Goal: Information Seeking & Learning: Learn about a topic

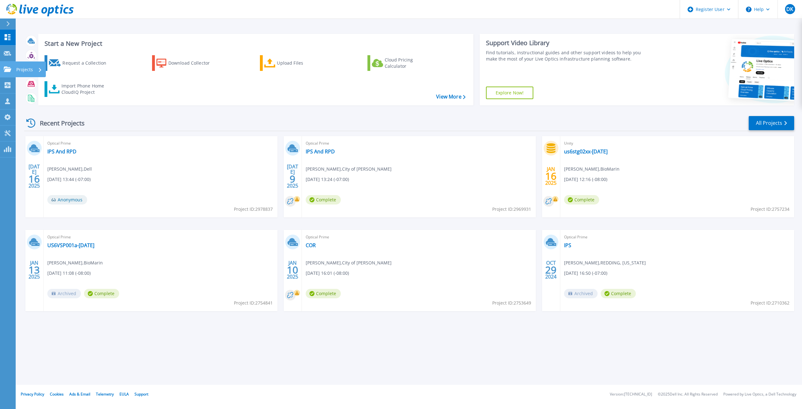
click at [14, 68] on link "Projects Projects" at bounding box center [8, 69] width 16 height 16
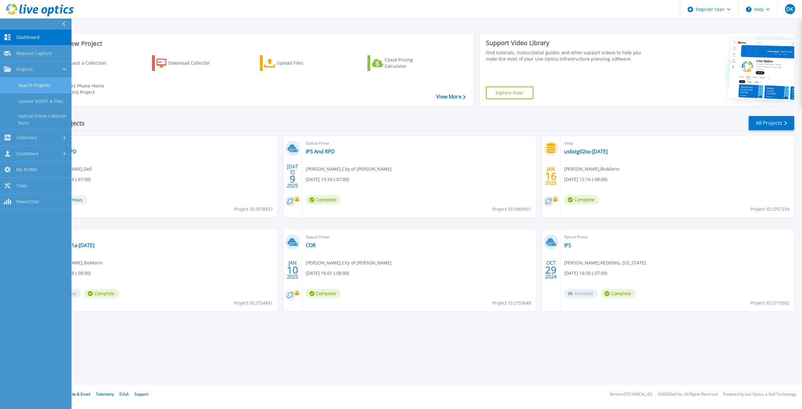
click at [53, 81] on link "Search Projects" at bounding box center [35, 85] width 71 height 16
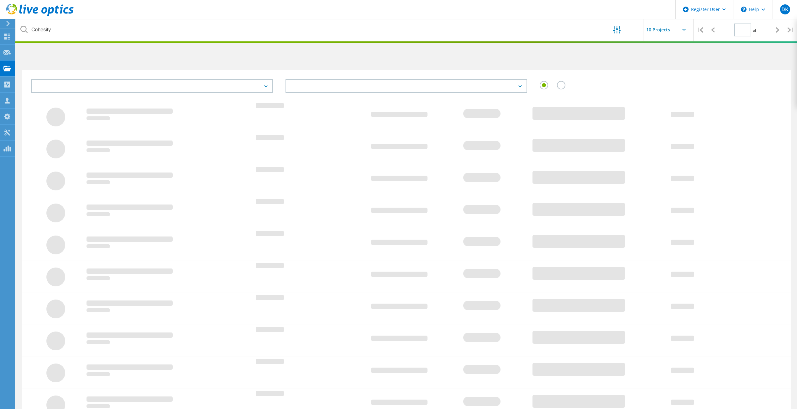
type input "1"
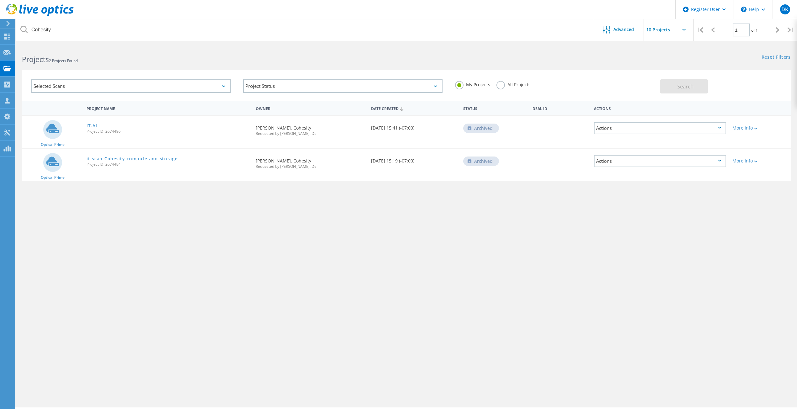
click at [92, 124] on link "IT-ALL" at bounding box center [93, 125] width 14 height 4
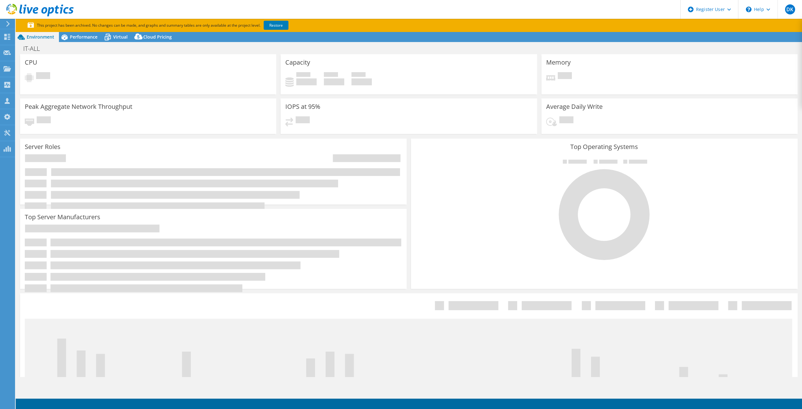
select select "USD"
select select "USWest"
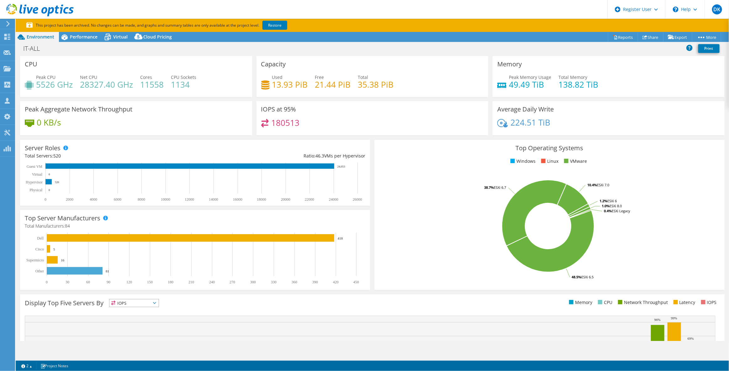
click at [446, 245] on rect at bounding box center [548, 226] width 338 height 110
click at [82, 271] on rect at bounding box center [75, 271] width 56 height 8
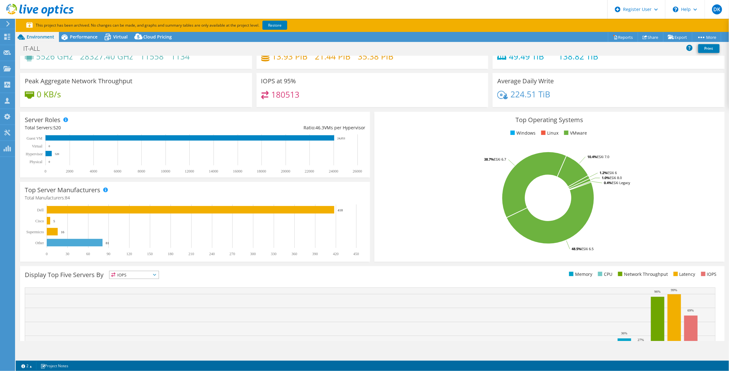
scroll to position [79, 0]
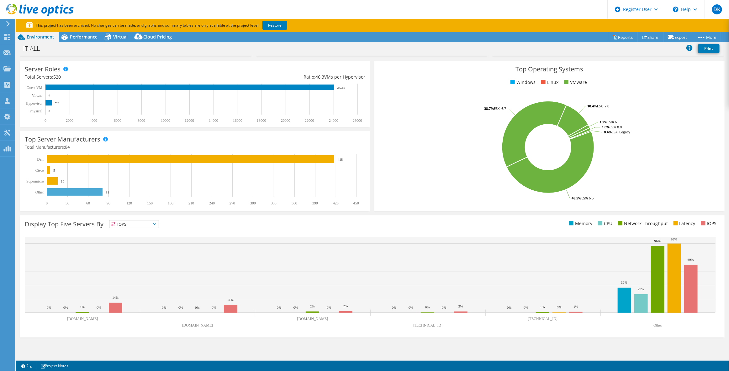
click at [139, 225] on span "IOPS" at bounding box center [133, 225] width 49 height 8
click at [374, 175] on div "Top Operating Systems Windows Linux VMware 48.5% ESXi 6.5 38.7% ESXi 6.7 10.4% …" at bounding box center [549, 136] width 350 height 150
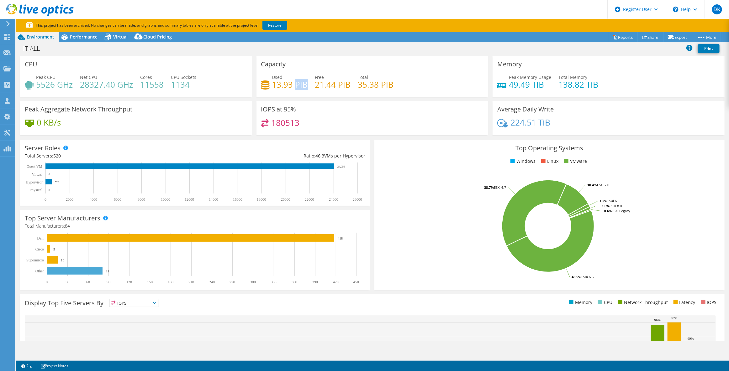
drag, startPoint x: 305, startPoint y: 84, endPoint x: 296, endPoint y: 84, distance: 9.1
click at [296, 84] on h4 "13.93 PiB" at bounding box center [290, 84] width 36 height 7
click at [312, 88] on div "Used 13.93 PiB Free 21.44 PiB Total 35.38 PiB" at bounding box center [372, 84] width 222 height 20
click at [81, 36] on span "Performance" at bounding box center [84, 37] width 28 height 6
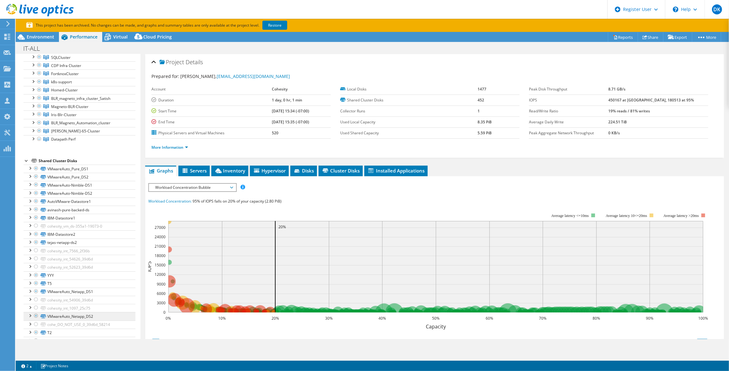
scroll to position [1965, 0]
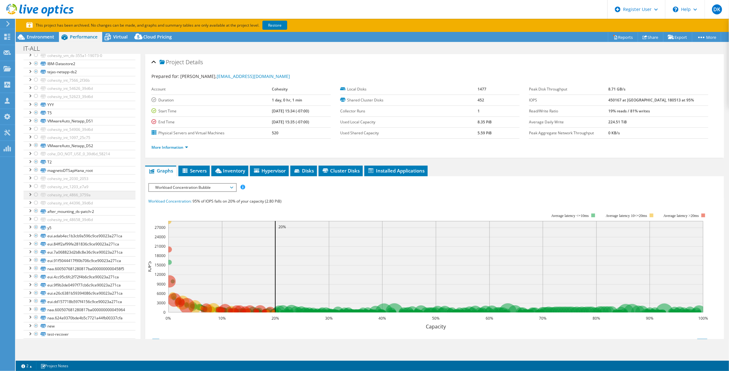
click at [36, 194] on div at bounding box center [36, 195] width 6 height 8
click at [30, 192] on div at bounding box center [30, 194] width 6 height 6
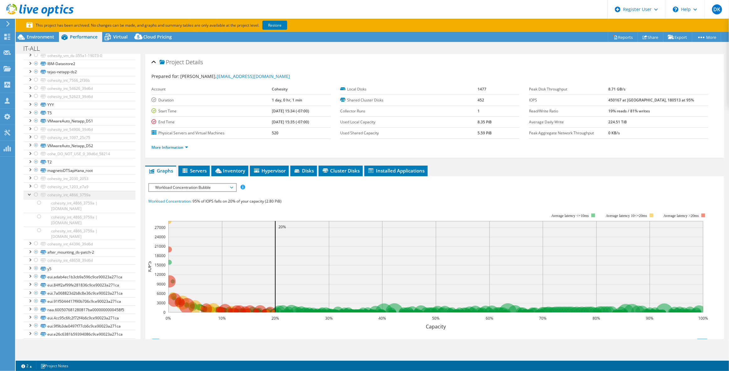
click at [30, 192] on div at bounding box center [30, 194] width 6 height 6
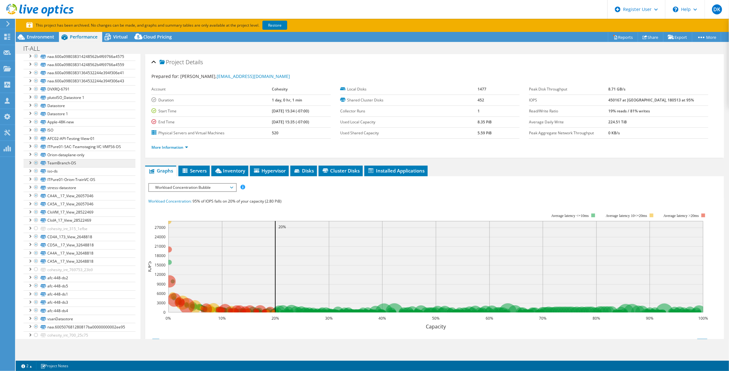
scroll to position [2535, 0]
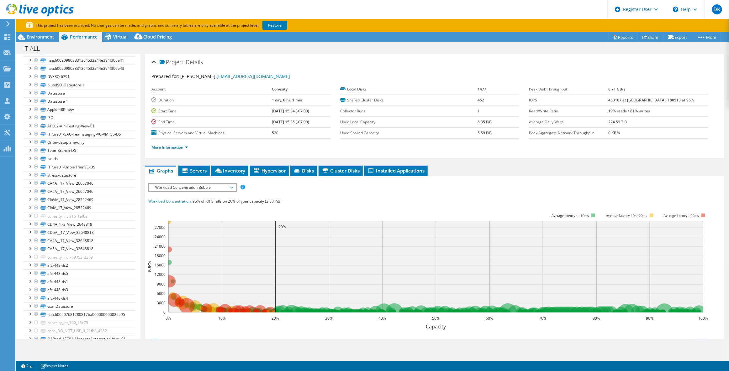
click at [210, 184] on span "Workload Concentration Bubble" at bounding box center [192, 188] width 81 height 8
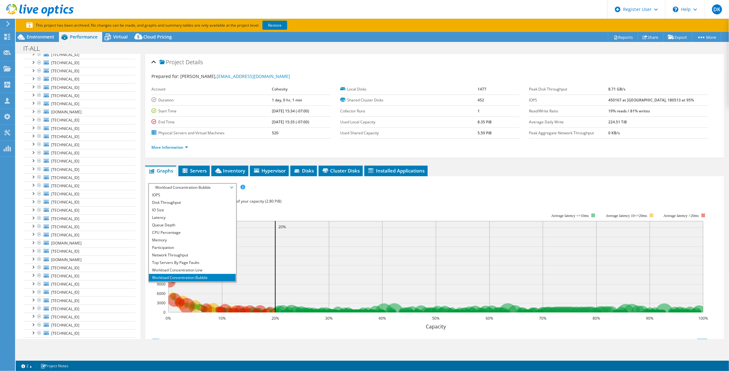
scroll to position [0, 0]
click at [34, 79] on div at bounding box center [33, 81] width 6 height 8
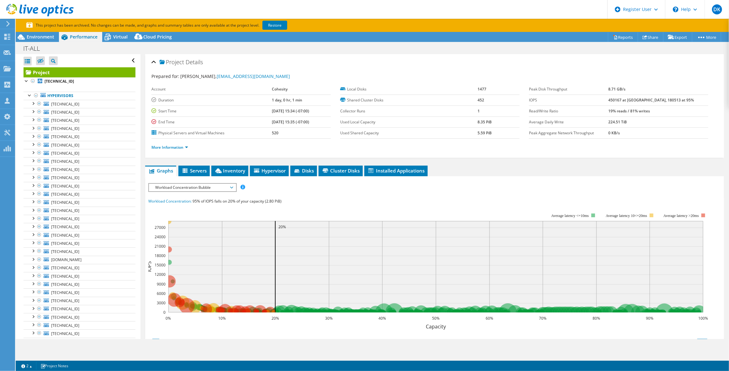
click at [221, 185] on span "Workload Concentration Bubble" at bounding box center [192, 188] width 81 height 8
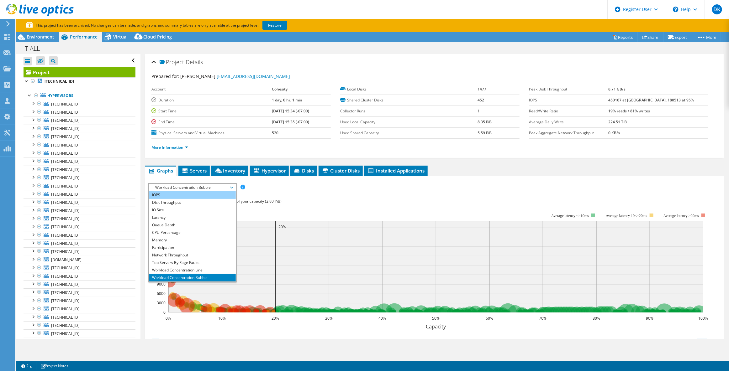
click at [204, 192] on li "IOPS" at bounding box center [192, 195] width 87 height 8
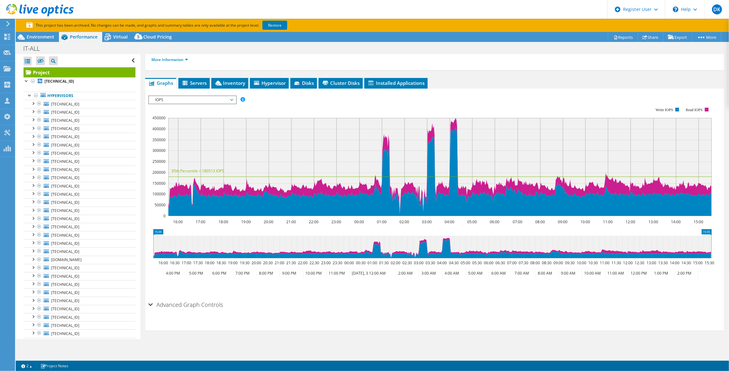
scroll to position [88, 0]
click at [179, 97] on span "IOPS" at bounding box center [192, 100] width 81 height 8
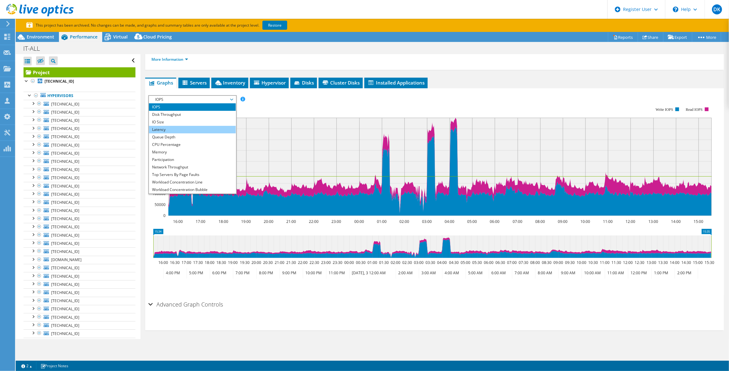
click at [203, 127] on li "Latency" at bounding box center [192, 130] width 87 height 8
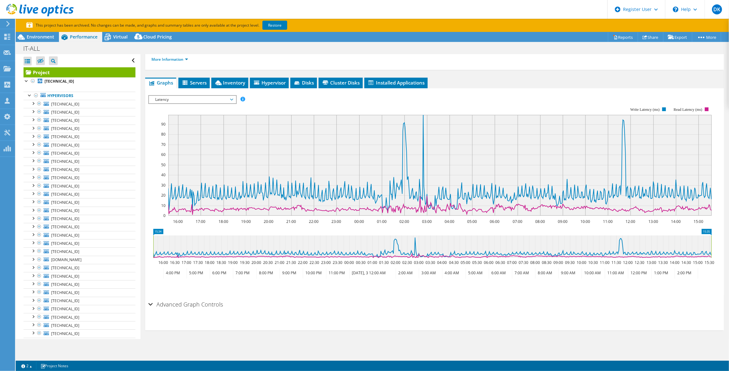
click at [177, 98] on span "Latency" at bounding box center [192, 100] width 81 height 8
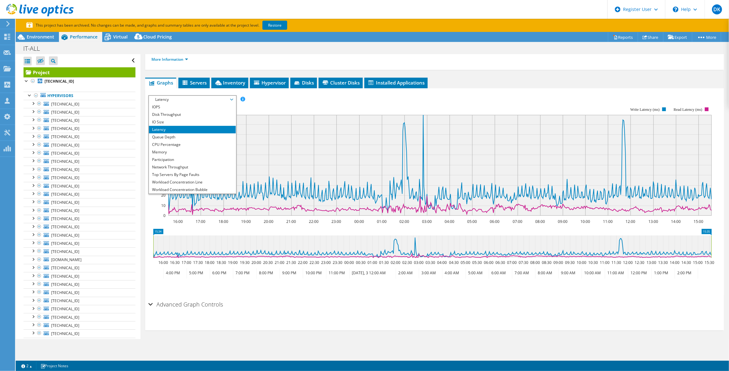
click at [216, 99] on span "Latency" at bounding box center [192, 100] width 81 height 8
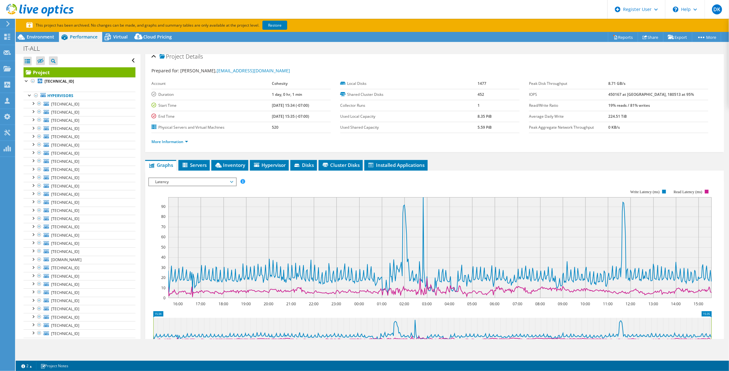
scroll to position [0, 0]
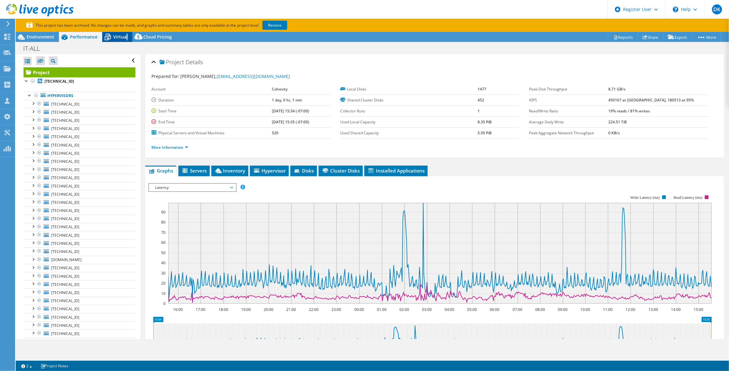
click at [125, 40] on div "Virtual" at bounding box center [117, 37] width 30 height 10
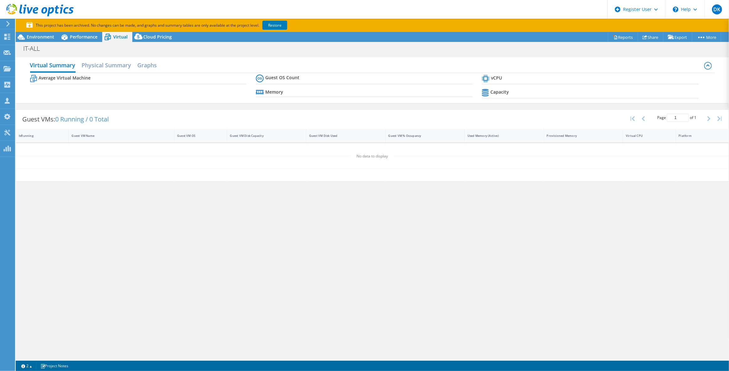
drag, startPoint x: 143, startPoint y: 40, endPoint x: 159, endPoint y: 142, distance: 103.4
click at [143, 39] on icon at bounding box center [138, 38] width 13 height 13
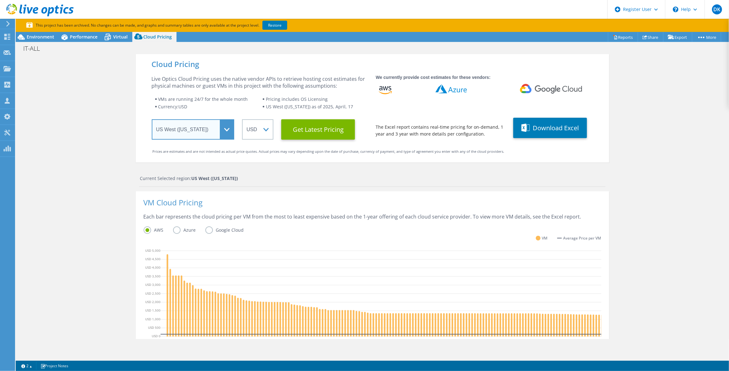
click at [181, 131] on select "Select a Region [GEOGRAPHIC_DATA] ([GEOGRAPHIC_DATA]) [GEOGRAPHIC_DATA] ([GEOGR…" at bounding box center [193, 129] width 83 height 20
drag, startPoint x: 183, startPoint y: 130, endPoint x: 187, endPoint y: 128, distance: 4.0
click at [183, 130] on select "Select a Region [GEOGRAPHIC_DATA] ([GEOGRAPHIC_DATA]) [GEOGRAPHIC_DATA] ([GEOGR…" at bounding box center [193, 129] width 83 height 20
drag, startPoint x: 304, startPoint y: 133, endPoint x: 263, endPoint y: 142, distance: 41.7
click at [304, 133] on Latest "Get Latest Pricing" at bounding box center [318, 129] width 74 height 20
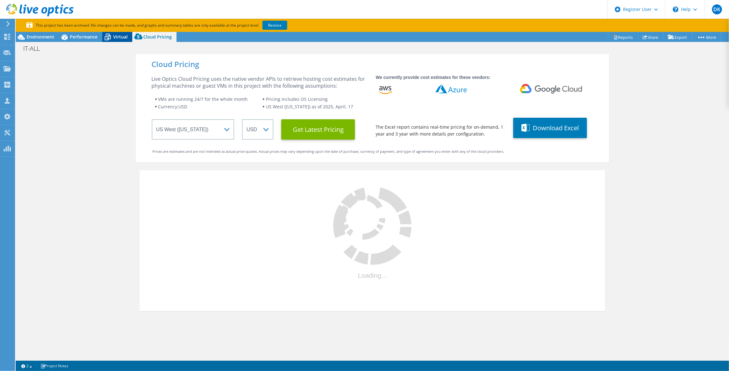
click at [120, 39] on span "Virtual" at bounding box center [120, 37] width 14 height 6
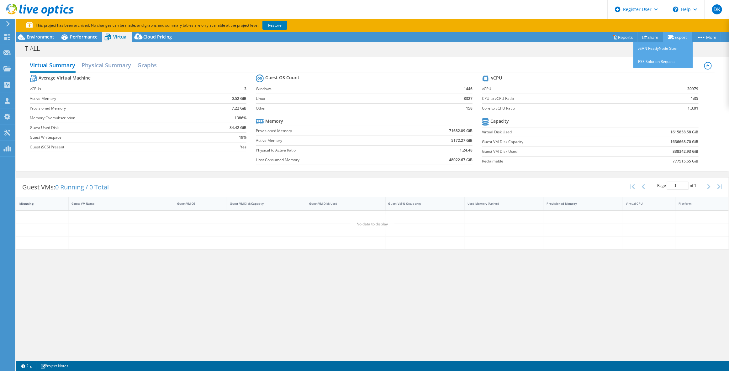
click at [672, 38] on icon at bounding box center [670, 37] width 6 height 5
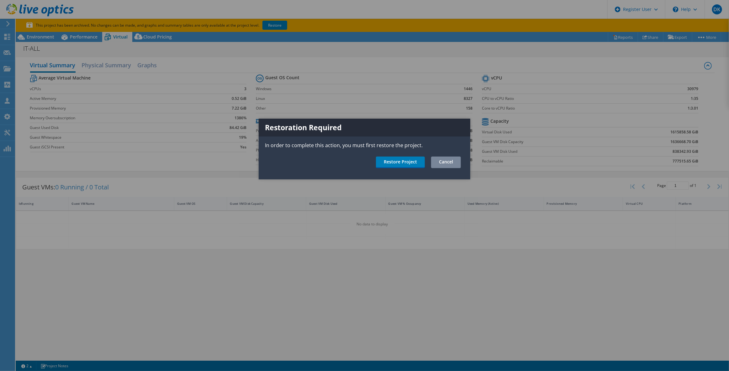
click at [448, 165] on link "Cancel" at bounding box center [446, 163] width 30 height 12
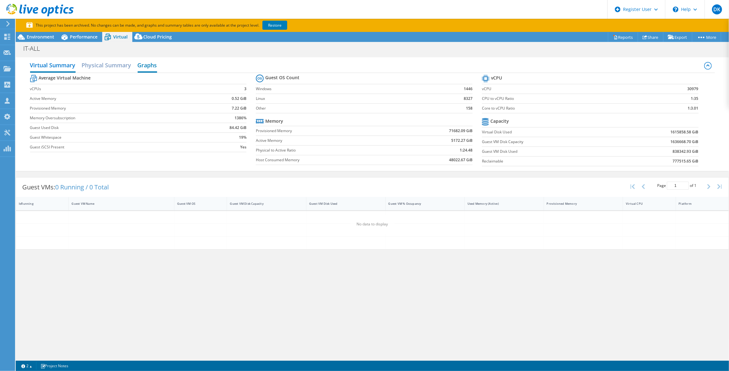
click at [151, 65] on h2 "Graphs" at bounding box center [147, 66] width 19 height 14
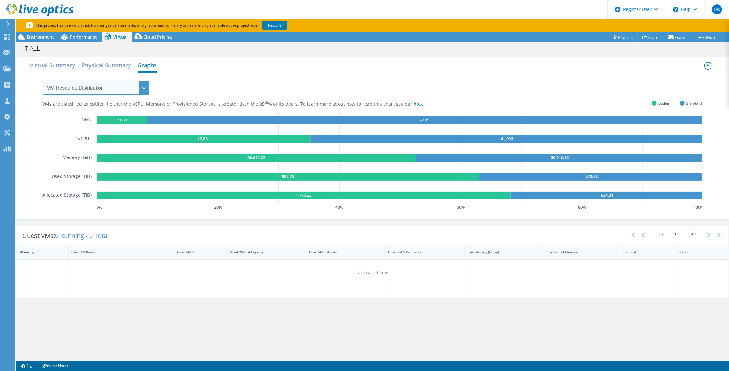
click at [136, 83] on select "VM Resource Distribution Provisioning Contrast Over Provisioning" at bounding box center [96, 88] width 107 height 14
click at [141, 86] on select "VM Resource Distribution Provisioning Contrast Over Provisioning" at bounding box center [96, 88] width 107 height 14
select select "Over Provisioning"
click at [43, 81] on select "VM Resource Distribution Provisioning Contrast Over Provisioning" at bounding box center [96, 88] width 107 height 14
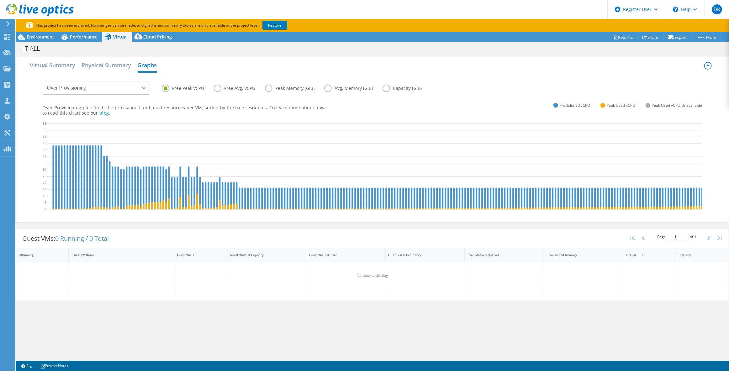
click at [249, 92] on label "Free Avg. vCPU" at bounding box center [239, 89] width 51 height 8
click at [0, 0] on input "Free Avg. vCPU" at bounding box center [0, 0] width 0 height 0
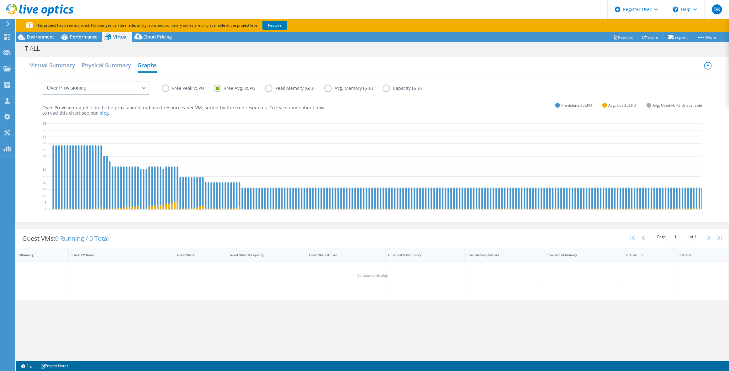
click at [184, 88] on label "Free Peak vCPU" at bounding box center [188, 89] width 52 height 8
click at [0, 0] on input "Free Peak vCPU" at bounding box center [0, 0] width 0 height 0
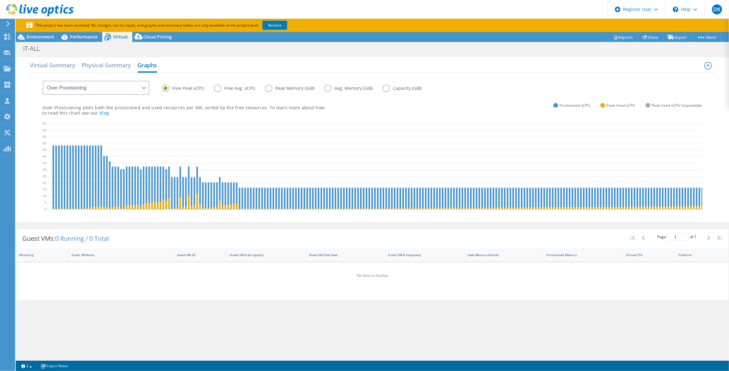
click at [269, 87] on label "Peak Memory (GiB)" at bounding box center [294, 89] width 59 height 8
click at [0, 0] on input "Peak Memory (GiB)" at bounding box center [0, 0] width 0 height 0
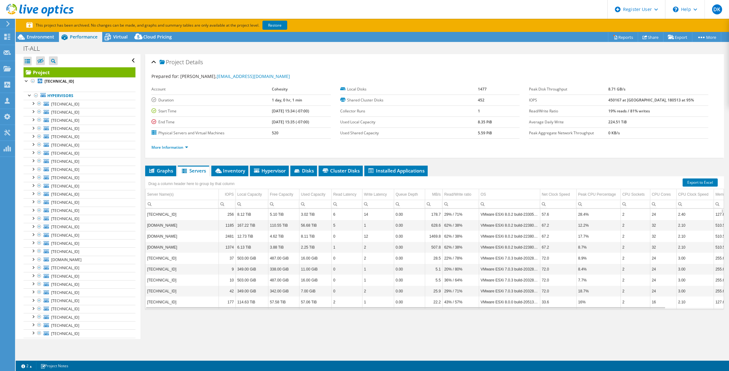
select select "USWest"
select select "USD"
drag, startPoint x: 51, startPoint y: 35, endPoint x: 73, endPoint y: 50, distance: 26.4
click at [51, 35] on span "Environment" at bounding box center [41, 37] width 28 height 6
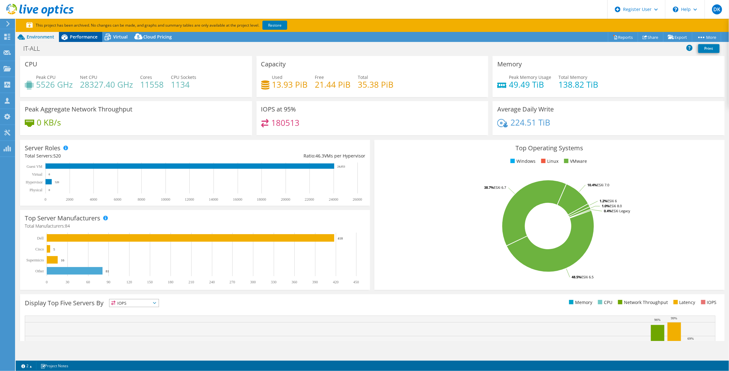
click at [84, 35] on span "Performance" at bounding box center [84, 37] width 28 height 6
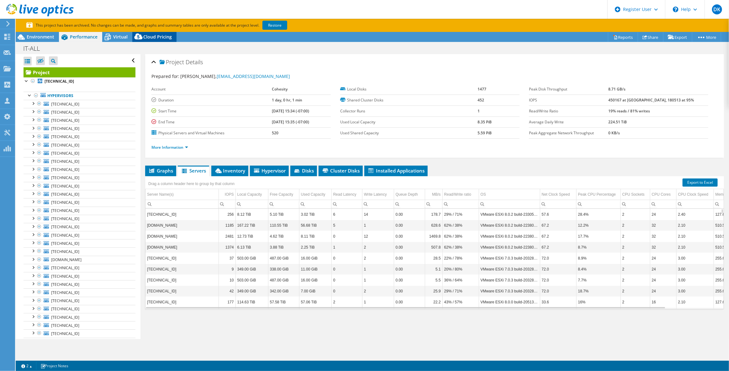
click at [125, 36] on span "Virtual" at bounding box center [120, 37] width 14 height 6
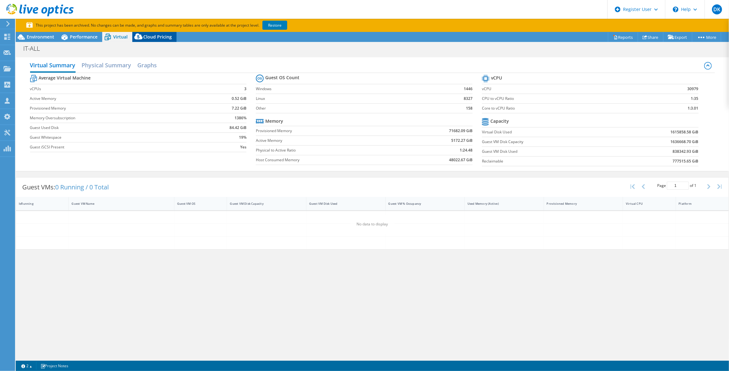
click at [141, 41] on icon at bounding box center [138, 38] width 13 height 13
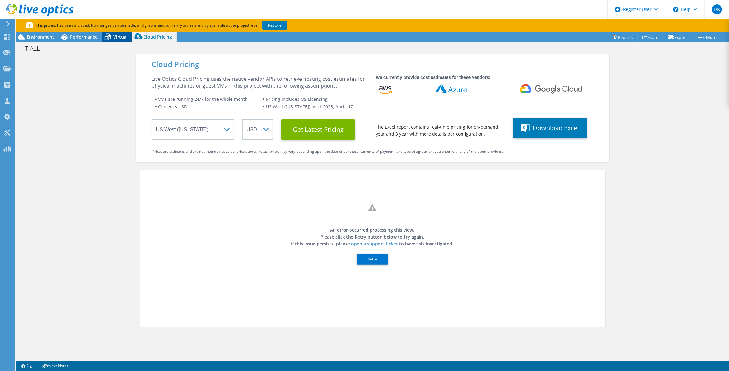
click at [117, 40] on div "Virtual" at bounding box center [117, 37] width 30 height 10
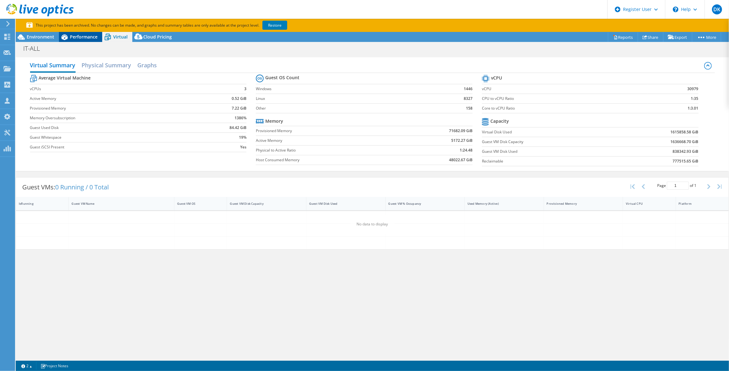
click at [91, 41] on div "Performance" at bounding box center [80, 37] width 43 height 10
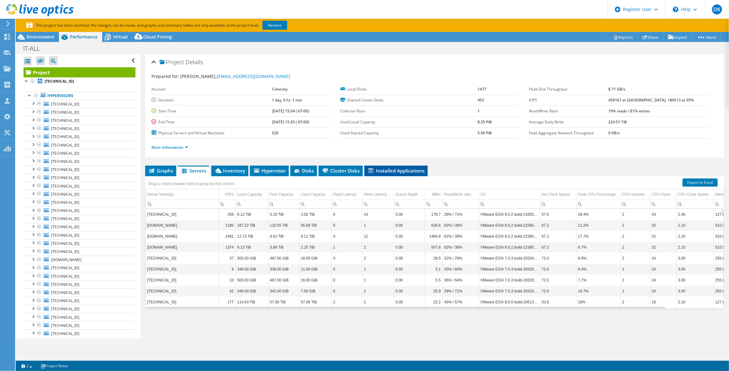
click at [396, 171] on span "Installed Applications" at bounding box center [395, 171] width 57 height 6
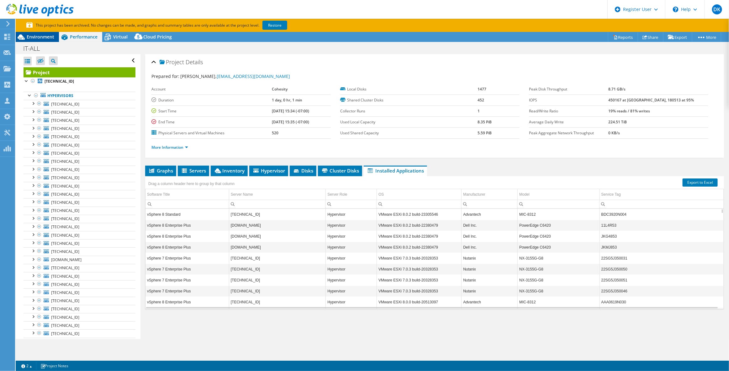
click at [57, 35] on div "Environment" at bounding box center [37, 37] width 43 height 10
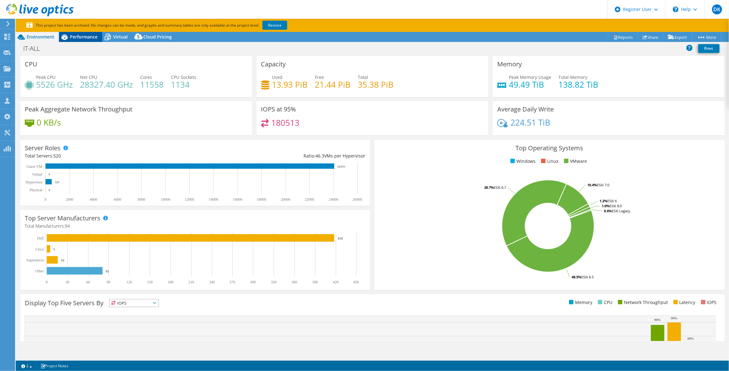
click at [87, 35] on span "Performance" at bounding box center [84, 37] width 28 height 6
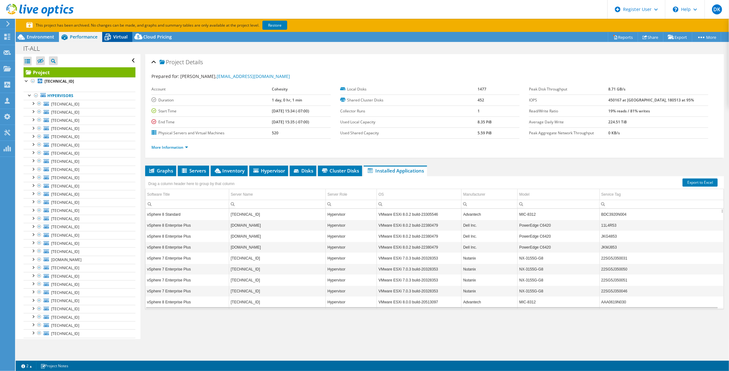
click at [113, 37] on icon at bounding box center [107, 37] width 11 height 11
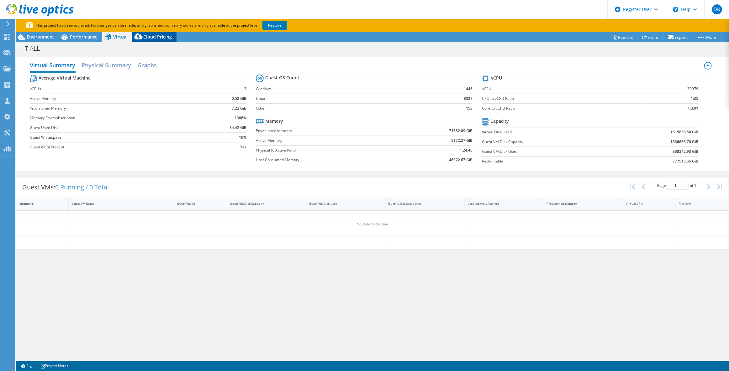
click at [150, 39] on span "Cloud Pricing" at bounding box center [157, 37] width 29 height 6
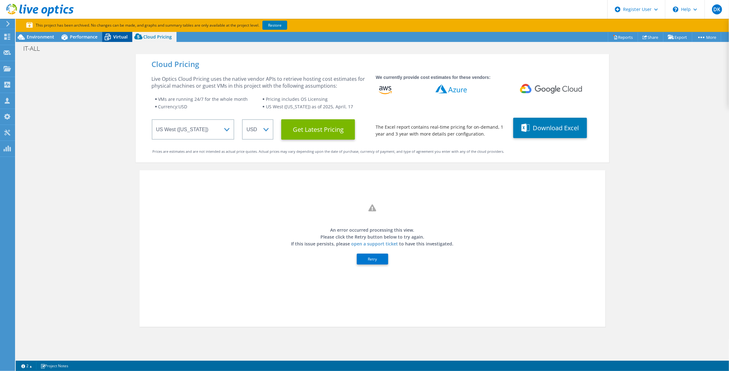
click at [112, 37] on icon at bounding box center [107, 37] width 11 height 11
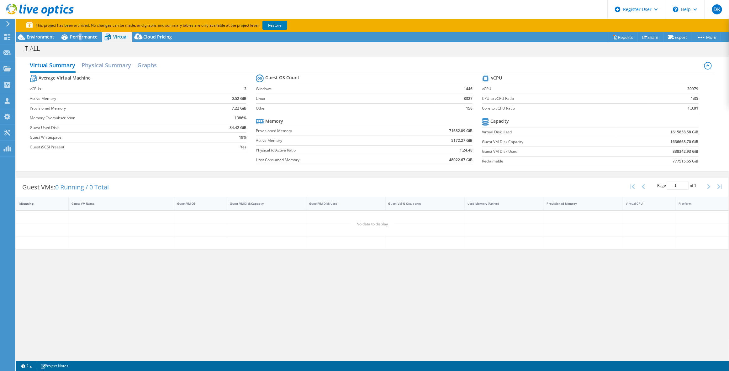
click at [80, 43] on div "Project Actions Project Actions Reports Share Export vSAN ReadyNode Sizer" at bounding box center [372, 208] width 713 height 353
click at [83, 38] on span "Performance" at bounding box center [84, 37] width 28 height 6
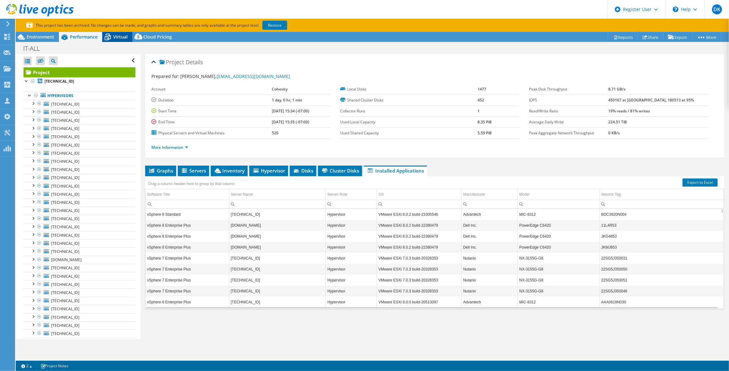
click at [103, 35] on icon at bounding box center [107, 37] width 11 height 11
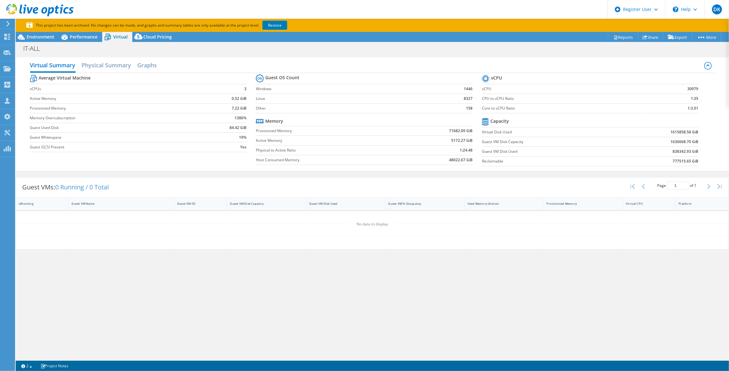
click at [102, 55] on div "Virtual Summary Physical Summary Graphs Average Virtual Machine vCPUs 3 Active …" at bounding box center [372, 114] width 713 height 120
click at [103, 53] on div "IT-ALL Print" at bounding box center [372, 49] width 713 height 12
click at [100, 67] on h2 "Physical Summary" at bounding box center [107, 66] width 50 height 14
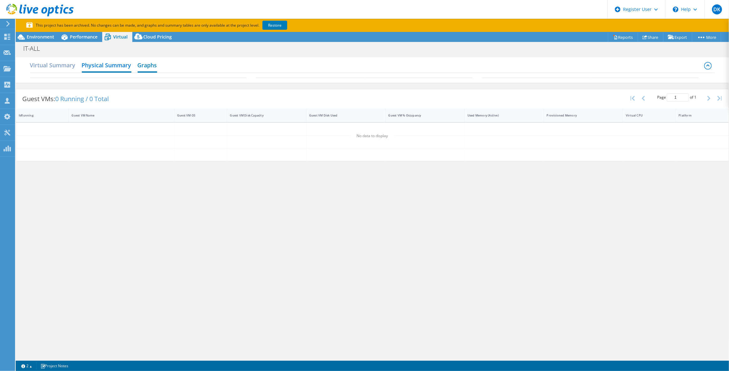
click at [155, 64] on h2 "Graphs" at bounding box center [147, 66] width 19 height 14
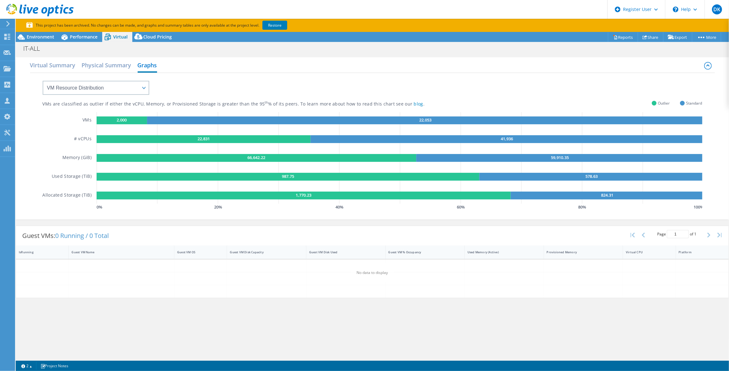
click at [132, 121] on rect at bounding box center [122, 121] width 50 height 8
click at [550, 199] on rect at bounding box center [606, 196] width 193 height 8
click at [143, 86] on select "VM Resource Distribution Provisioning Contrast Over Provisioning" at bounding box center [96, 88] width 107 height 14
select select "Over Provisioning"
click at [43, 81] on select "VM Resource Distribution Provisioning Contrast Over Provisioning" at bounding box center [96, 88] width 107 height 14
